Goal: Check status: Check status

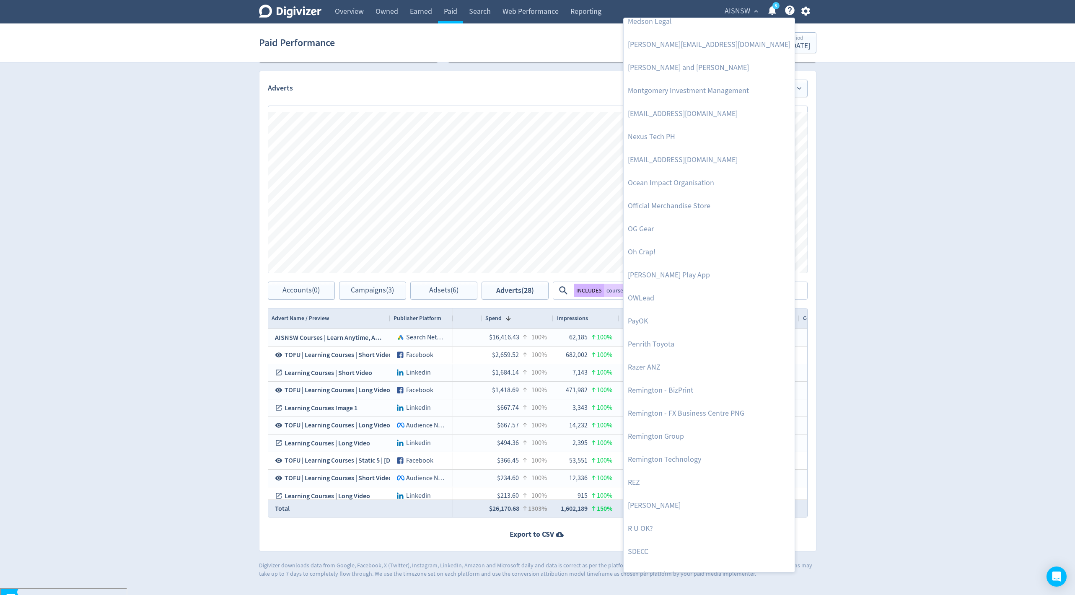
scroll to position [1727, 0]
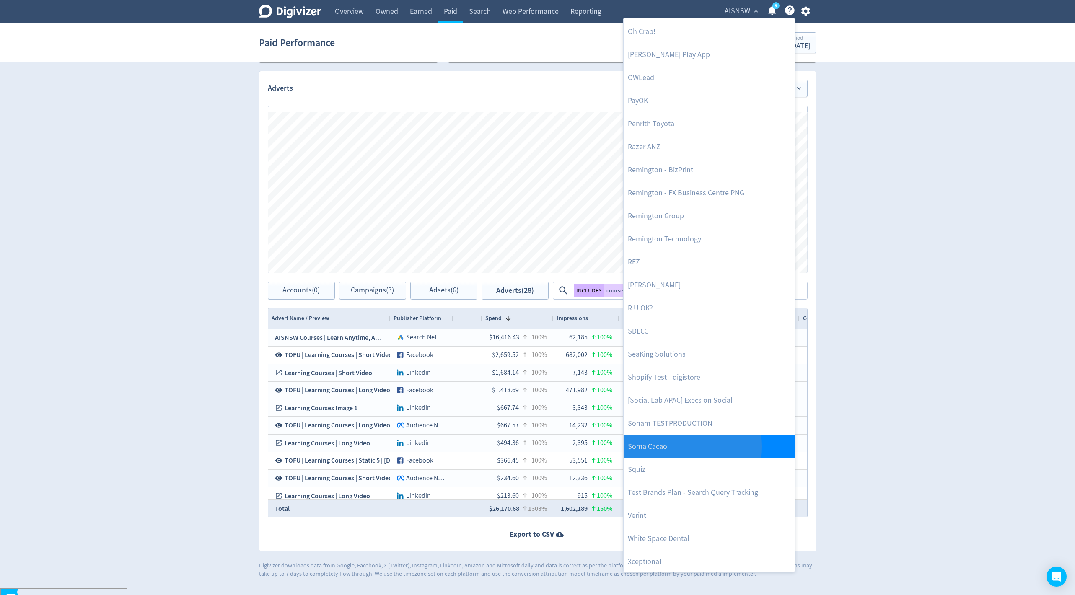
click at [663, 446] on link "Soma Cacao" at bounding box center [709, 446] width 171 height 23
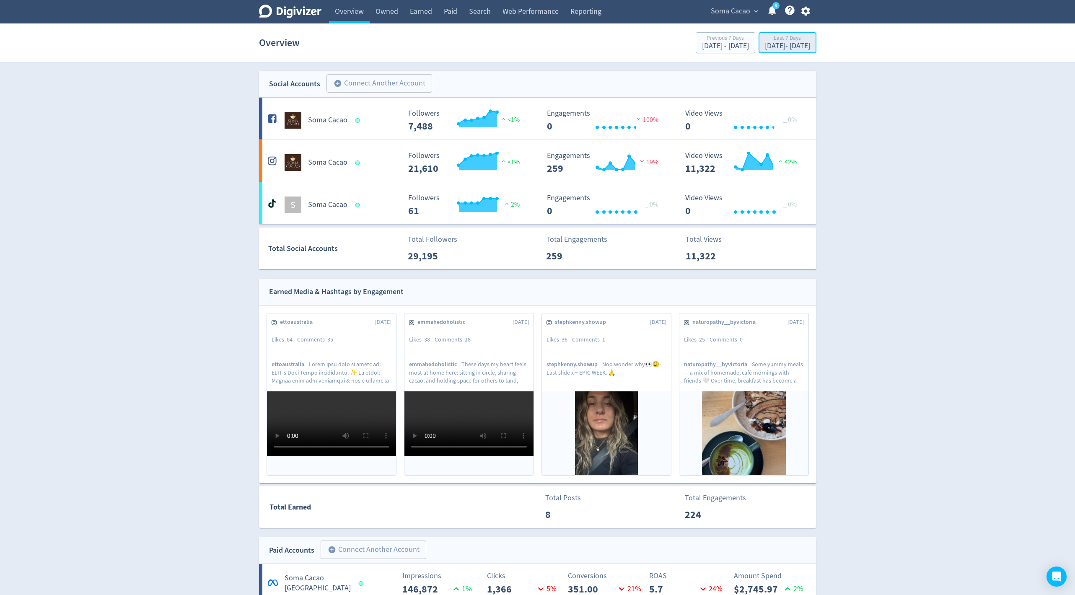
click at [769, 38] on div "Last 7 Days" at bounding box center [787, 38] width 45 height 7
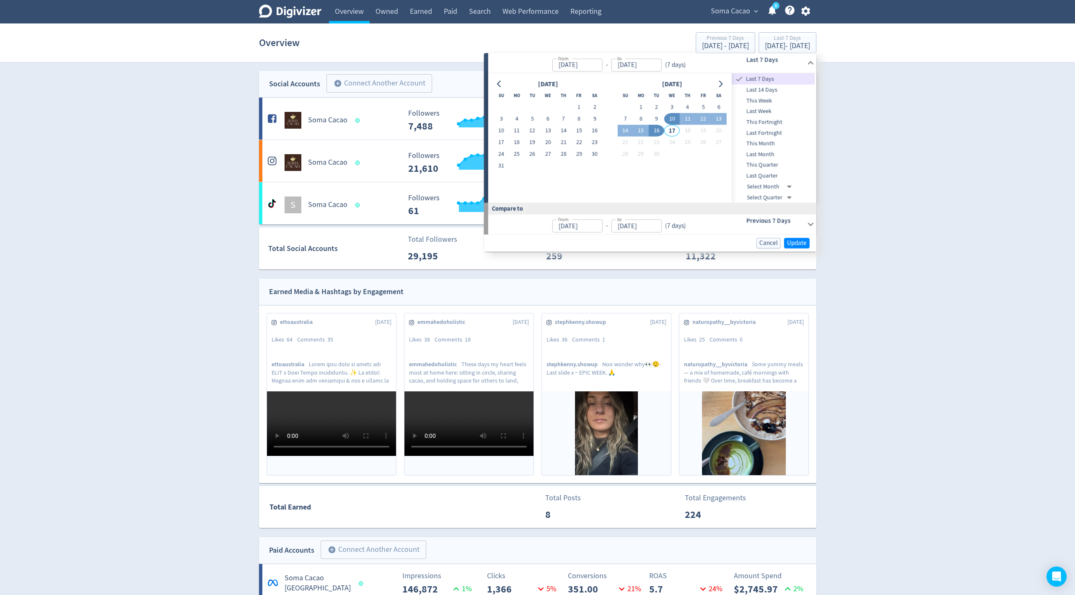
click at [765, 142] on span "This Month" at bounding box center [773, 143] width 83 height 9
type input "[DATE]"
click at [792, 240] on span "Update" at bounding box center [797, 243] width 20 height 6
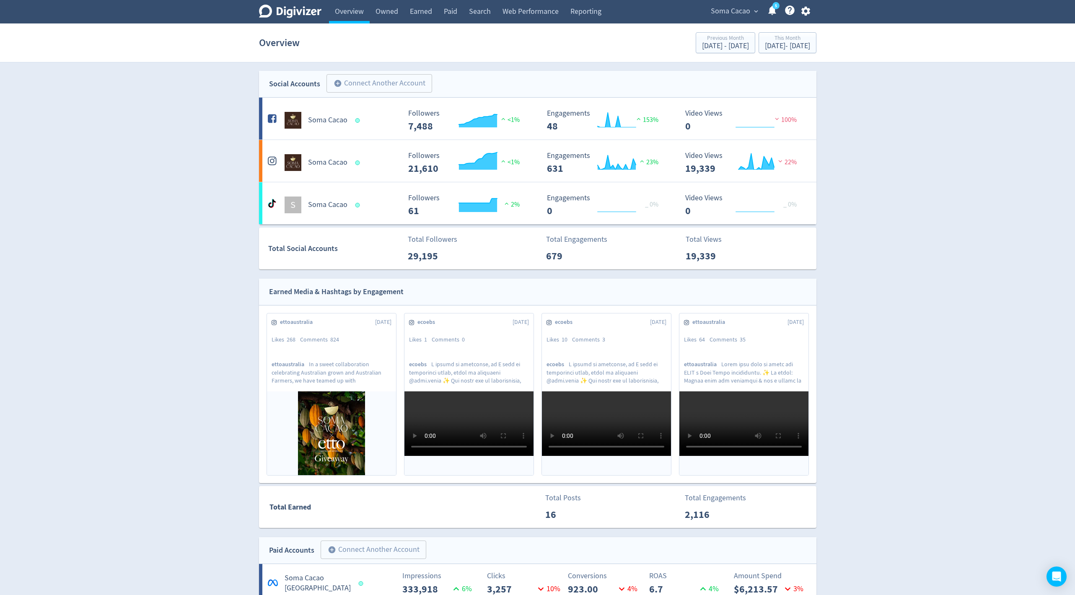
click at [780, 54] on div "Overview Previous Month [DATE] - [DATE] This Month [DATE] - [DATE]" at bounding box center [537, 42] width 557 height 27
click at [778, 44] on div "[DATE] - [DATE]" at bounding box center [787, 46] width 45 height 8
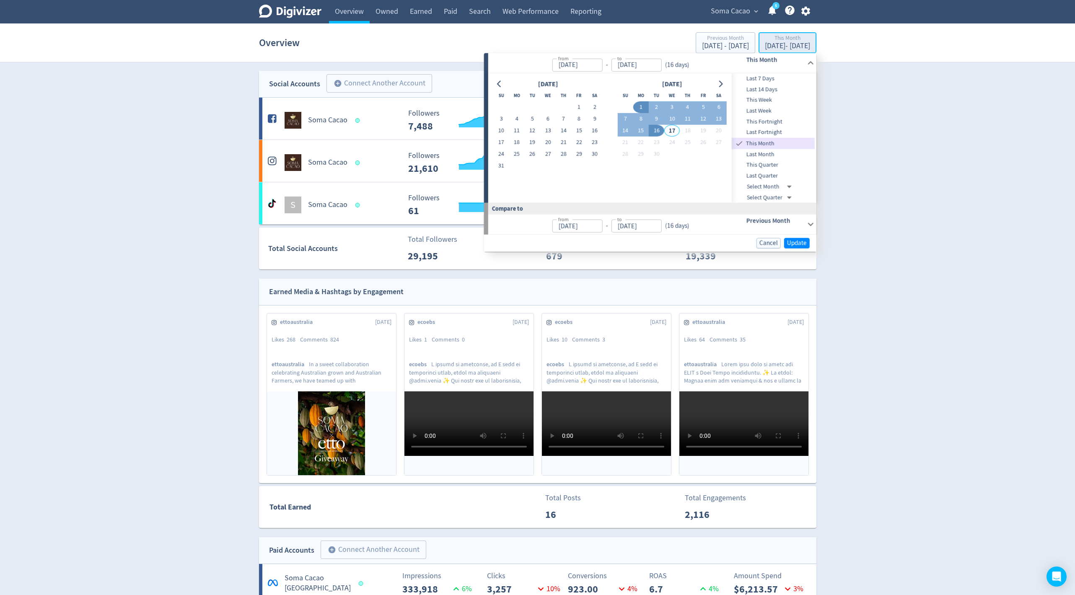
type input "[DATE]"
click at [642, 119] on button "8" at bounding box center [641, 119] width 16 height 12
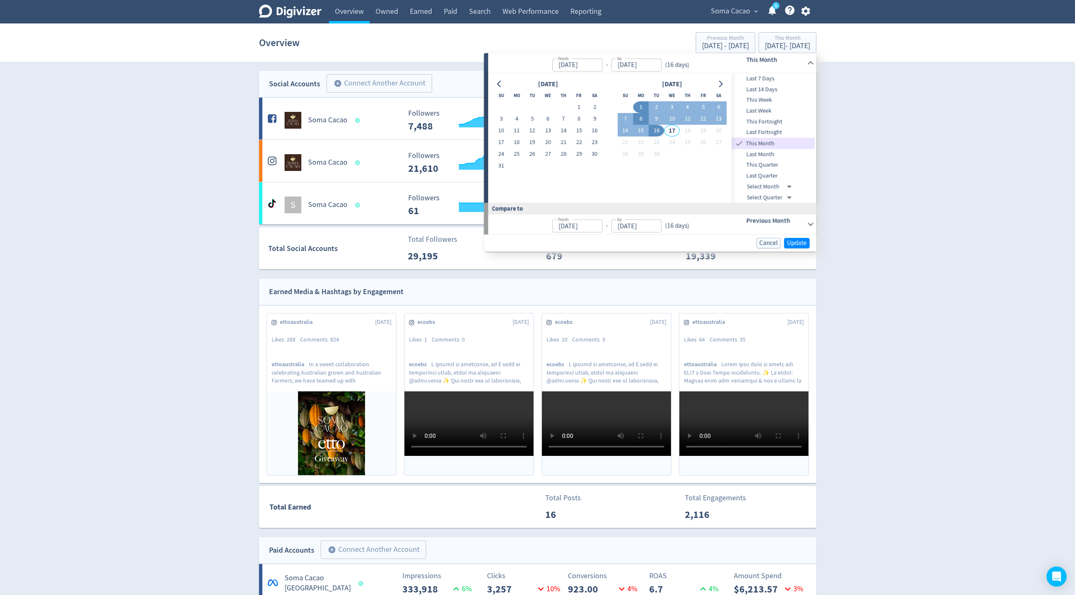
type input "[DATE]"
click at [656, 130] on button "16" at bounding box center [657, 131] width 16 height 12
type input "[DATE]"
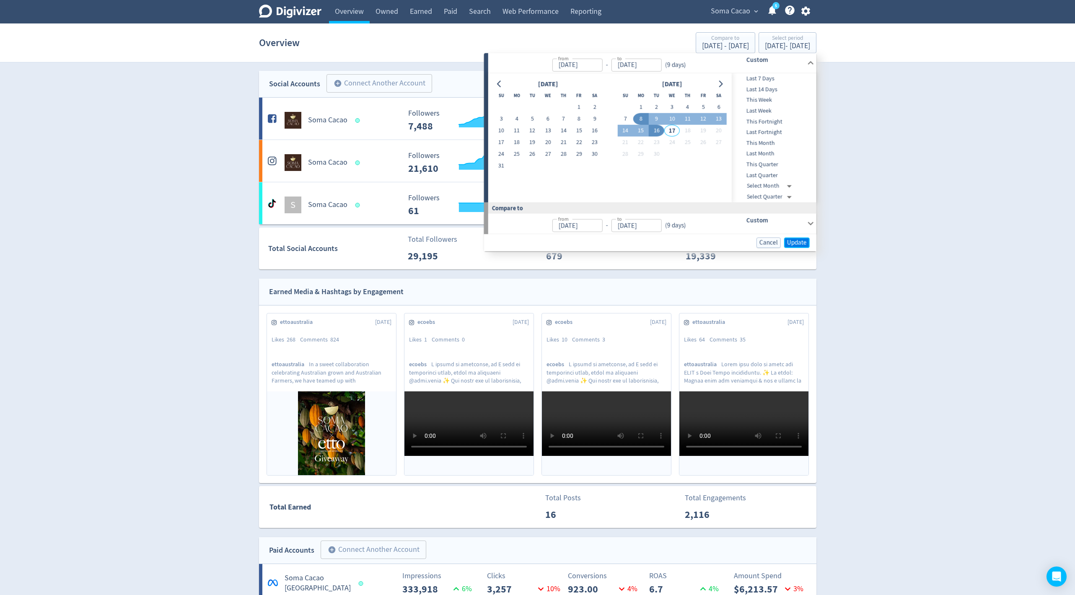
click at [788, 241] on span "Update" at bounding box center [797, 242] width 20 height 6
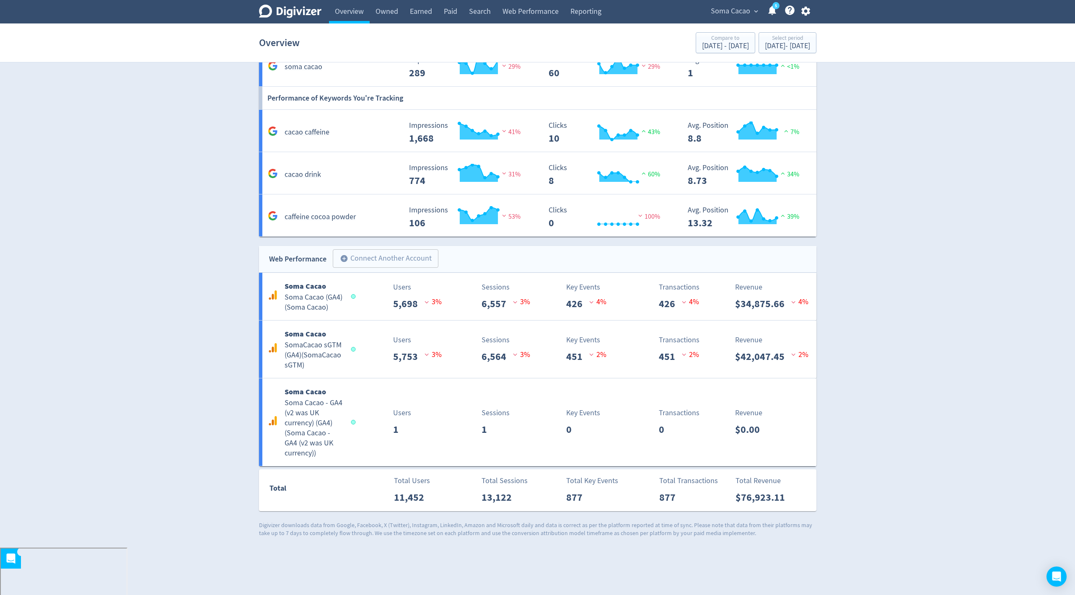
scroll to position [778, 0]
